Goal: Go to known website: Access a specific website the user already knows

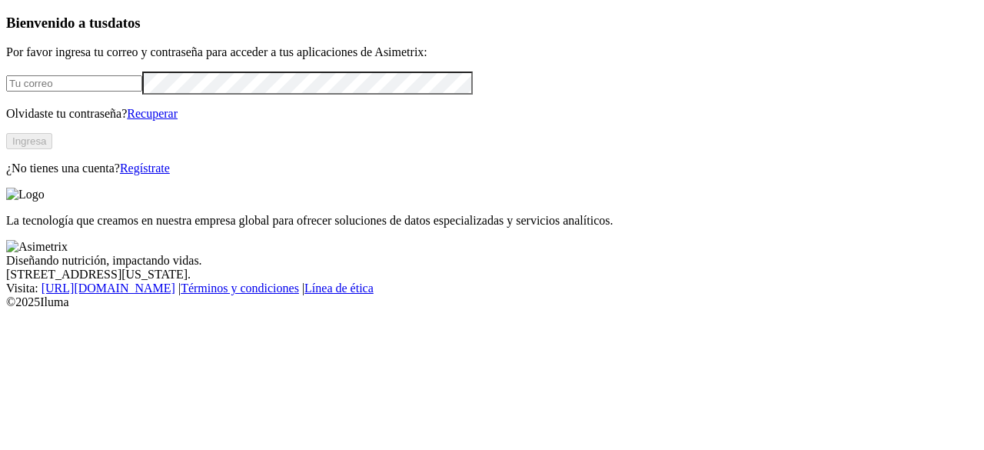
type input "[EMAIL_ADDRESS][PERSON_NAME][DOMAIN_NAME]"
click at [52, 149] on button "Ingresa" at bounding box center [29, 141] width 46 height 16
